Goal: Transaction & Acquisition: Purchase product/service

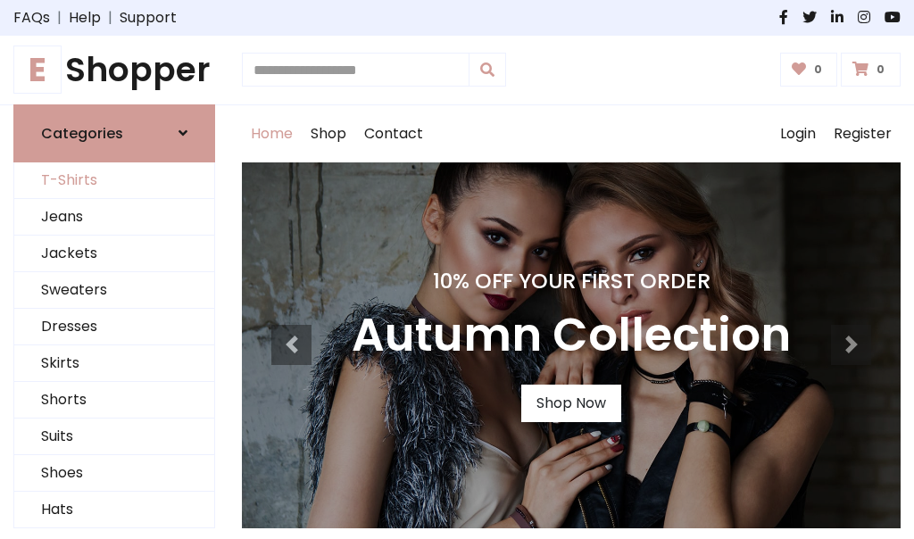
click at [114, 180] on link "T-Shirts" at bounding box center [114, 180] width 200 height 37
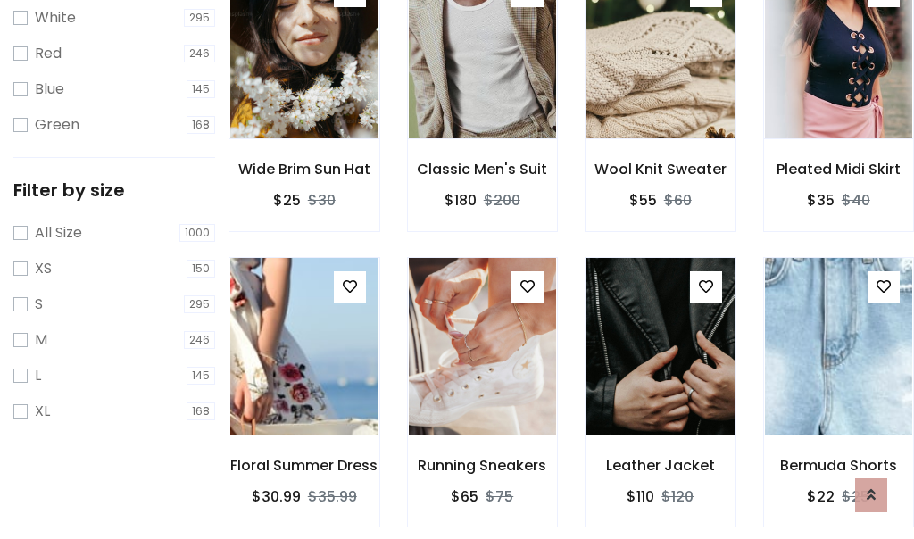
scroll to position [32, 0]
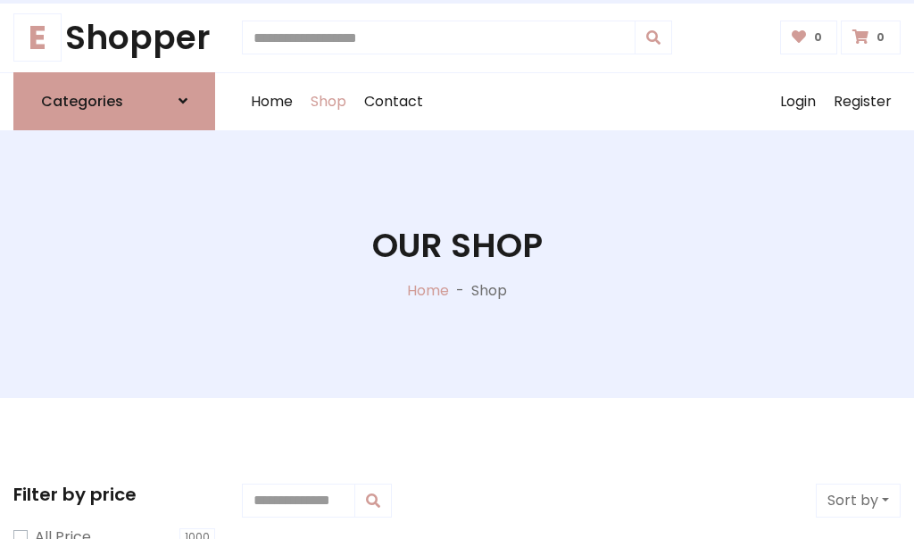
click at [457, 263] on h1 "Our Shop" at bounding box center [457, 246] width 170 height 40
click at [571, 101] on div "Home Shop Contact Log out Login Register" at bounding box center [571, 101] width 659 height 57
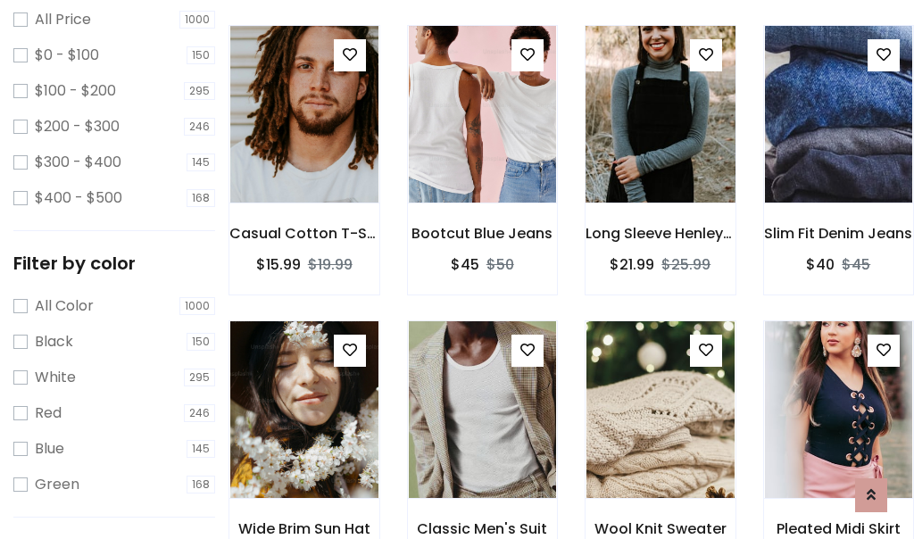
click at [660, 146] on img at bounding box center [660, 114] width 178 height 428
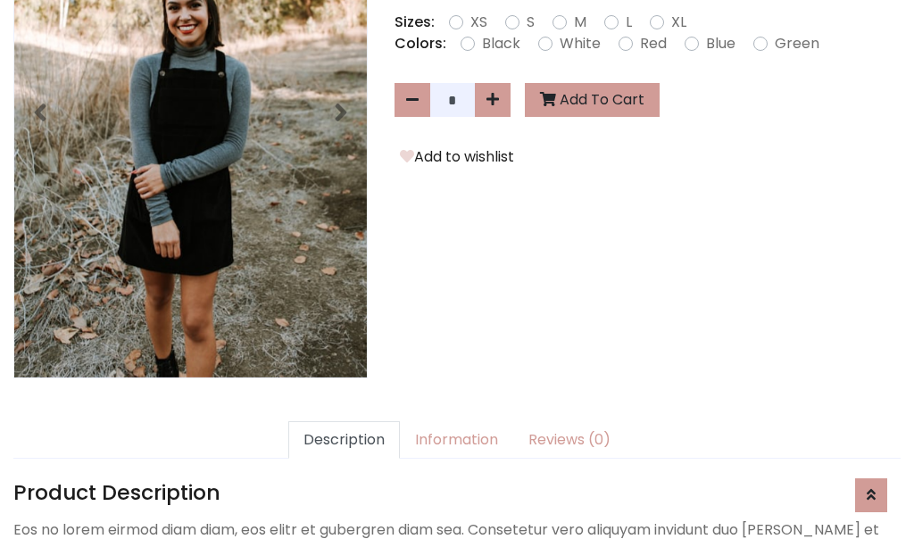
scroll to position [436, 0]
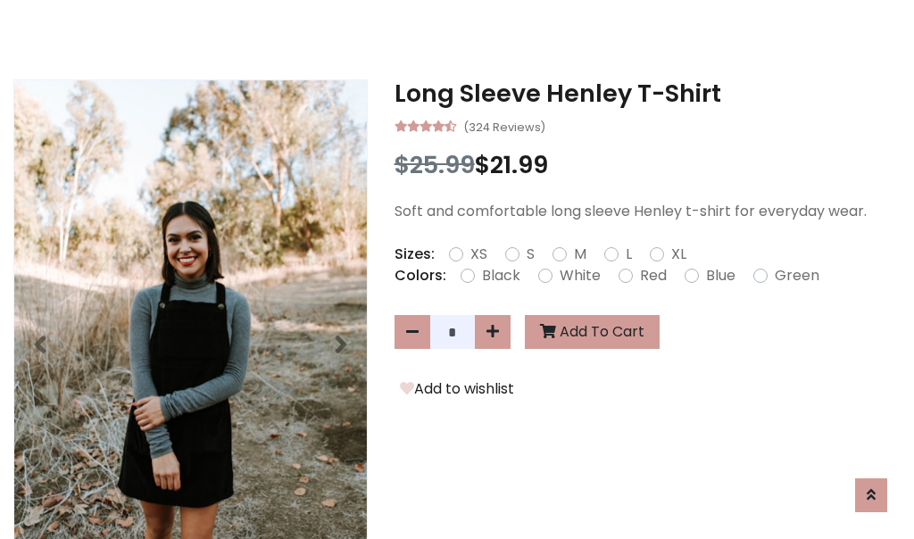
click at [647, 93] on h3 "Long Sleeve Henley T-Shirt" at bounding box center [648, 93] width 506 height 29
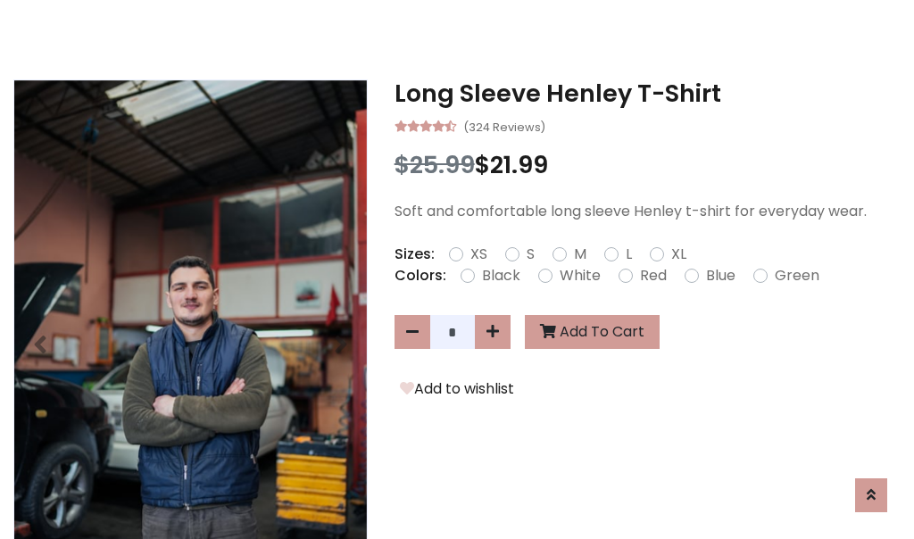
click at [647, 93] on h3 "Long Sleeve Henley T-Shirt" at bounding box center [648, 93] width 506 height 29
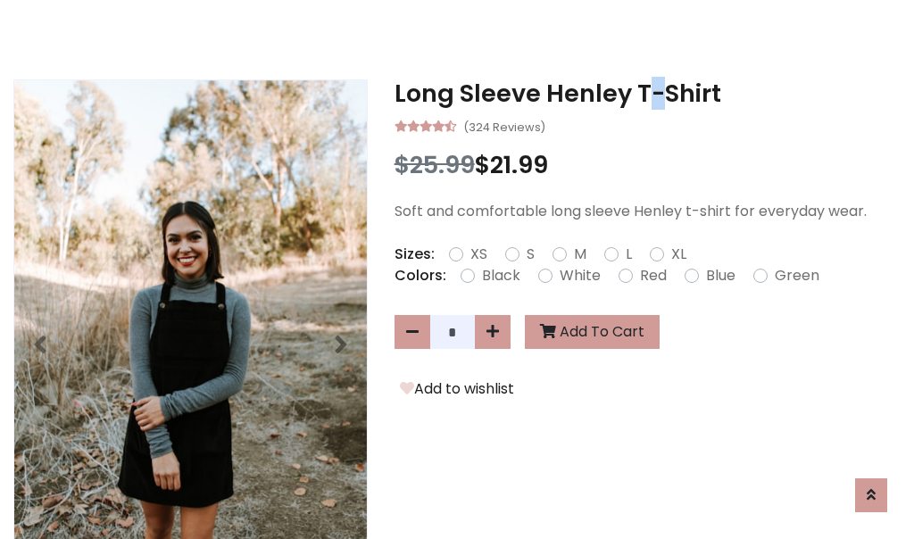
click at [647, 93] on h3 "Long Sleeve Henley T-Shirt" at bounding box center [648, 93] width 506 height 29
